Goal: Navigation & Orientation: Find specific page/section

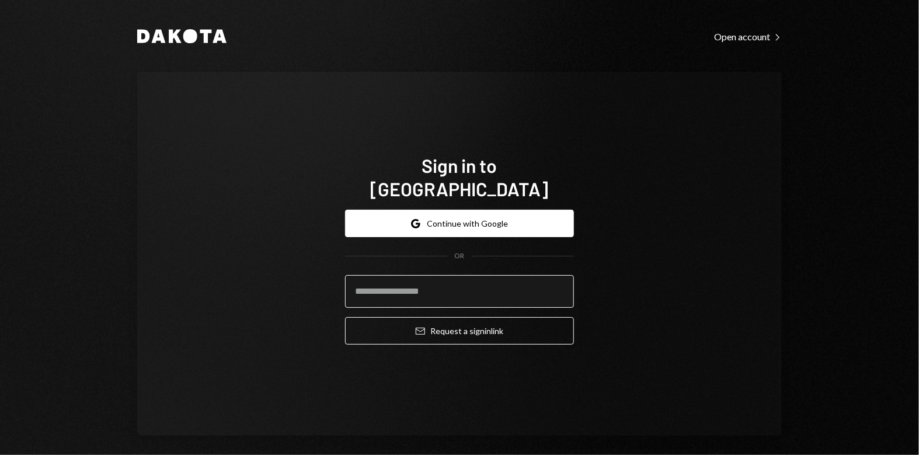
click at [389, 280] on input "email" at bounding box center [459, 291] width 229 height 33
type input "**********"
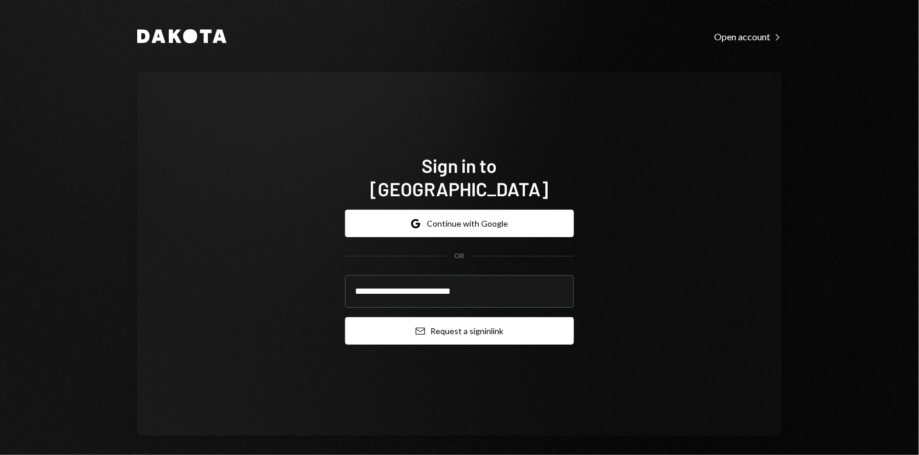
click at [463, 321] on button "Email Request a sign in link" at bounding box center [459, 330] width 229 height 27
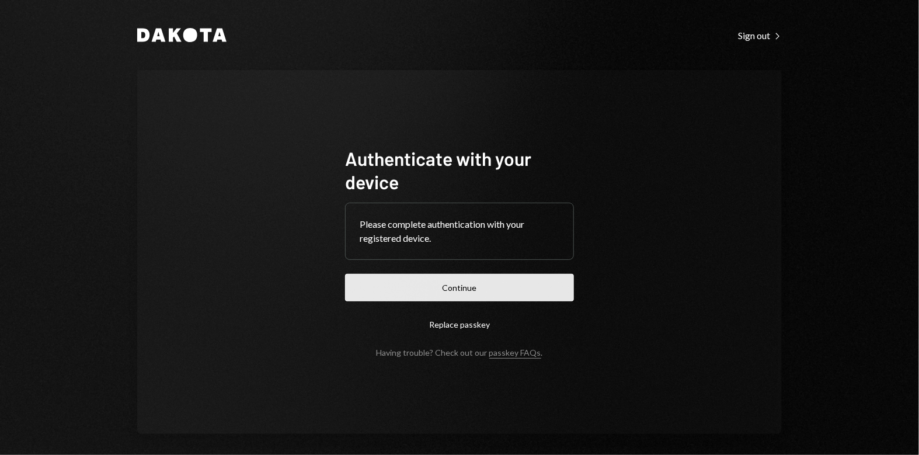
click at [459, 291] on button "Continue" at bounding box center [459, 287] width 229 height 27
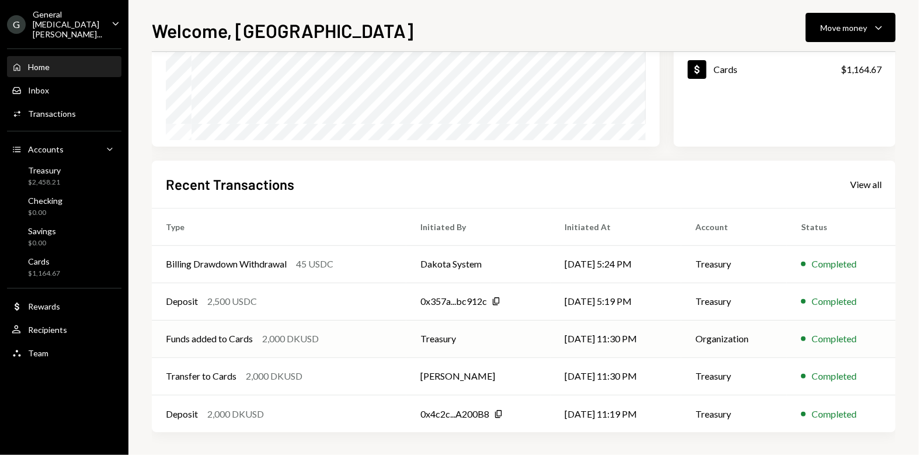
scroll to position [193, 0]
click at [861, 185] on div "View all" at bounding box center [866, 184] width 32 height 12
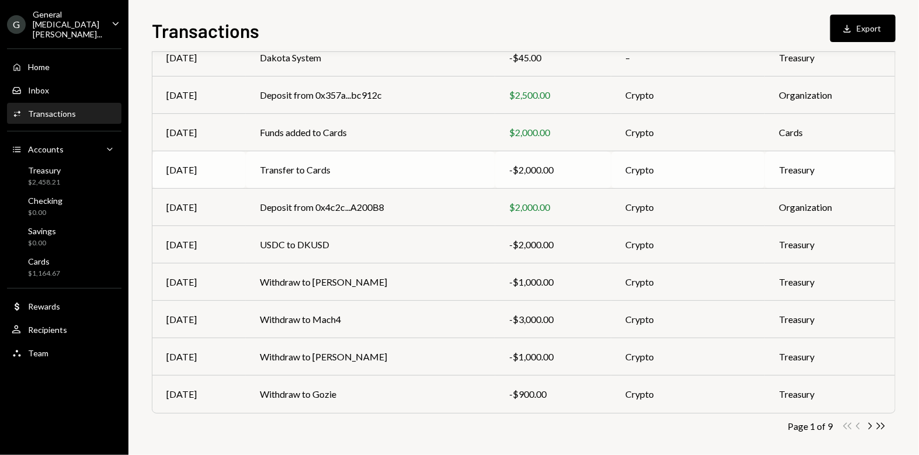
scroll to position [154, 0]
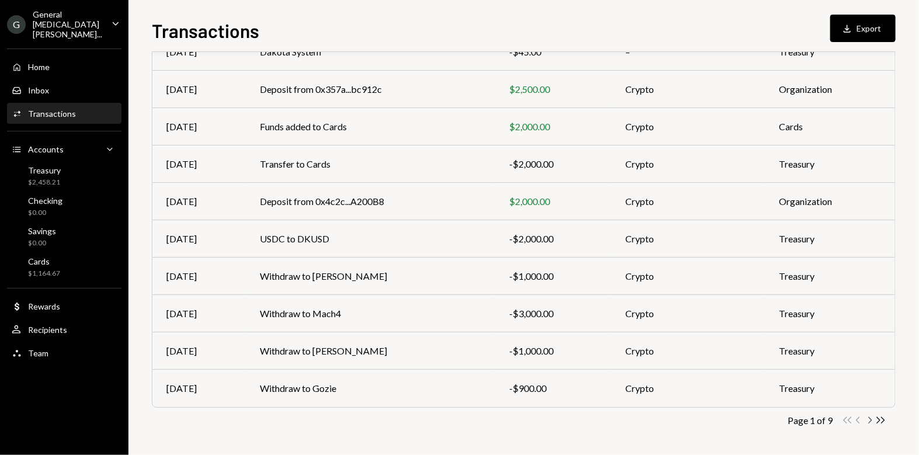
click at [872, 417] on icon "Chevron Right" at bounding box center [869, 419] width 11 height 11
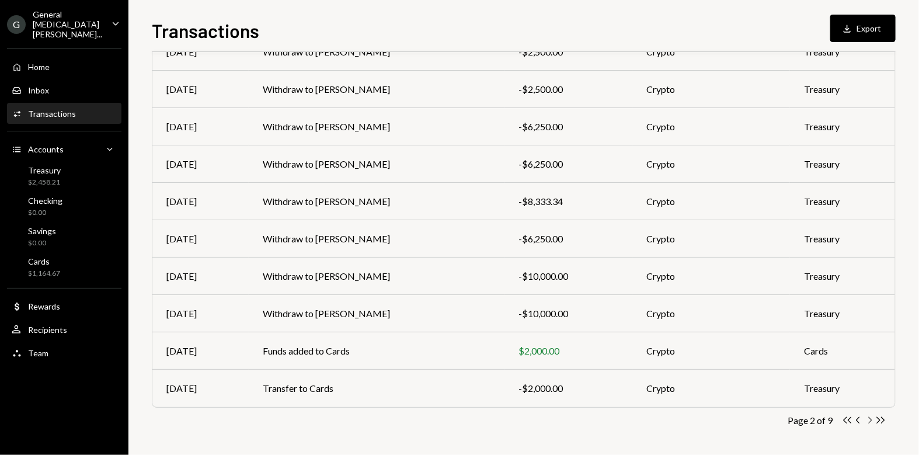
click at [869, 418] on icon "Chevron Right" at bounding box center [869, 419] width 11 height 11
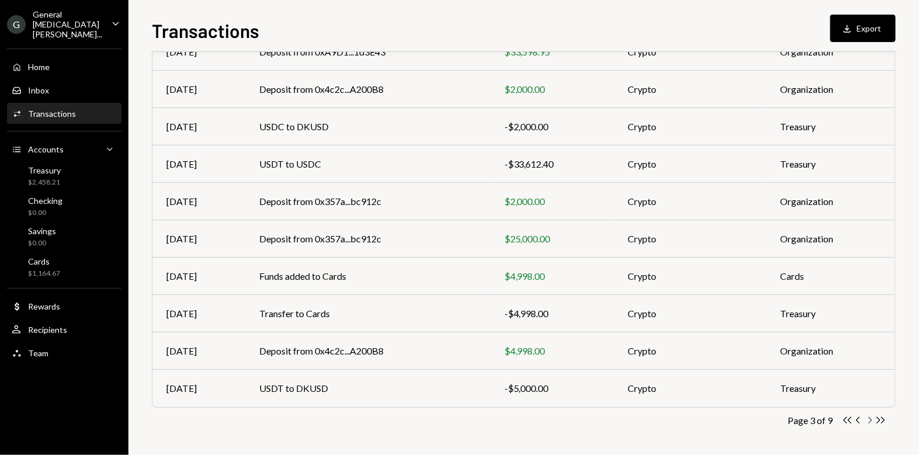
click at [870, 419] on icon "Chevron Right" at bounding box center [869, 419] width 11 height 11
